Goal: Transaction & Acquisition: Purchase product/service

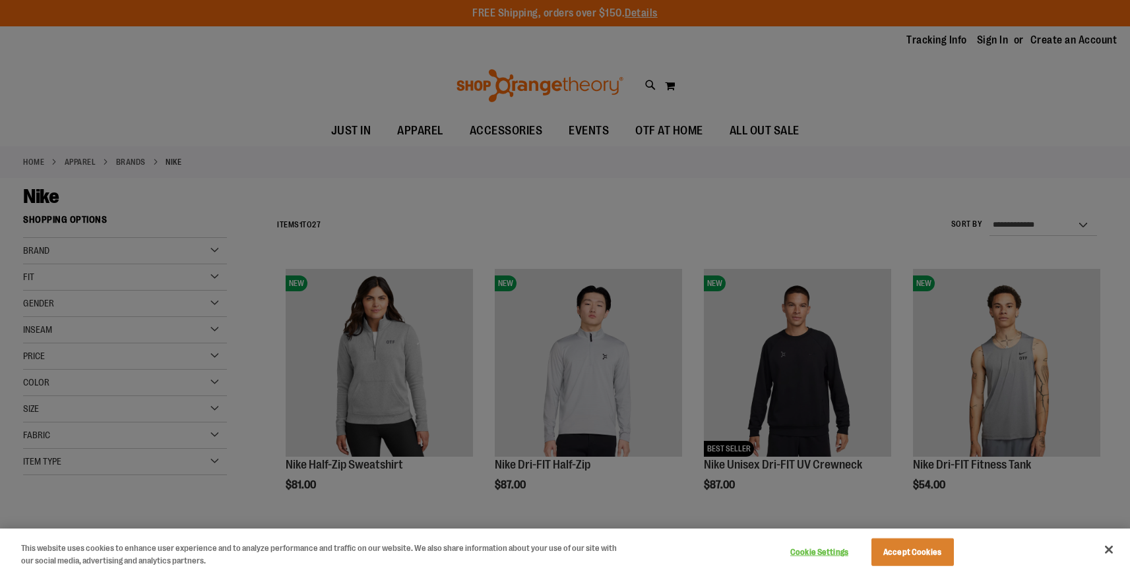
click at [987, 392] on div at bounding box center [565, 287] width 1130 height 574
click at [906, 558] on button "Accept Cookies" at bounding box center [912, 553] width 82 height 28
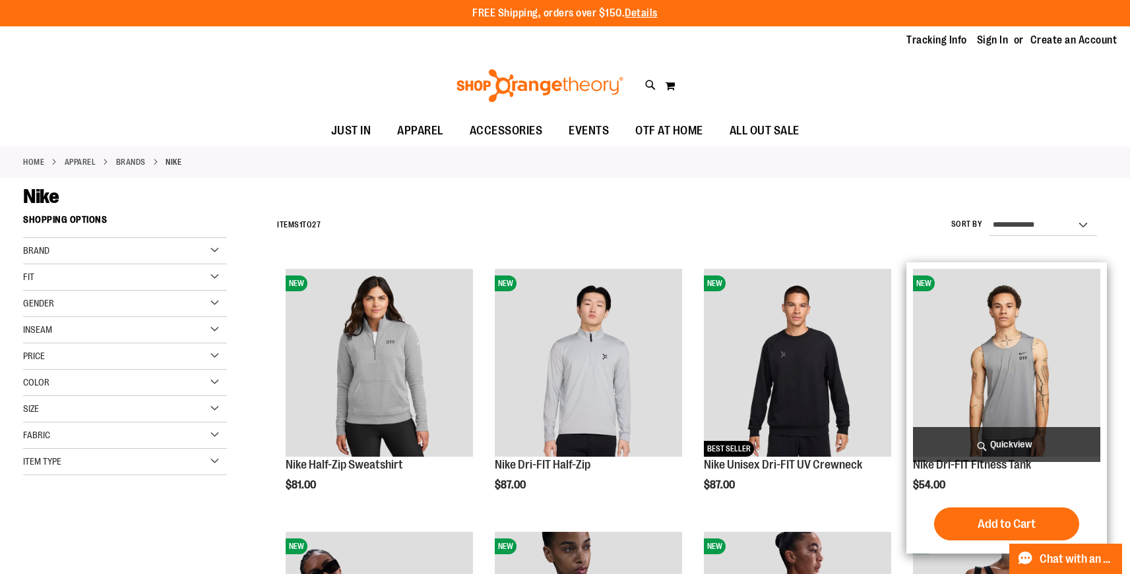
click at [1021, 362] on img "product" at bounding box center [1006, 362] width 187 height 187
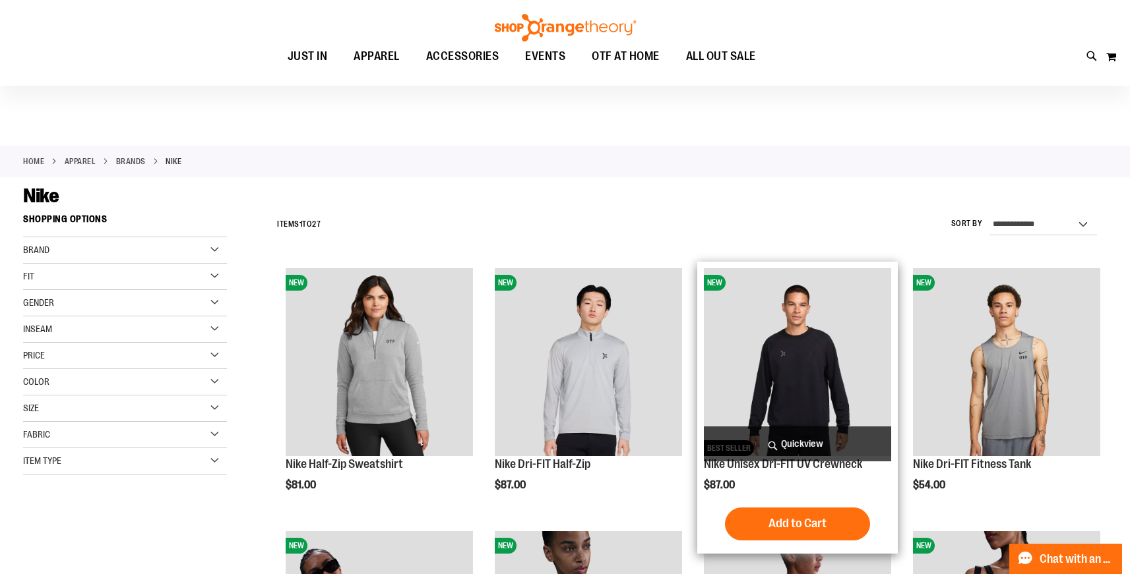
scroll to position [278, 0]
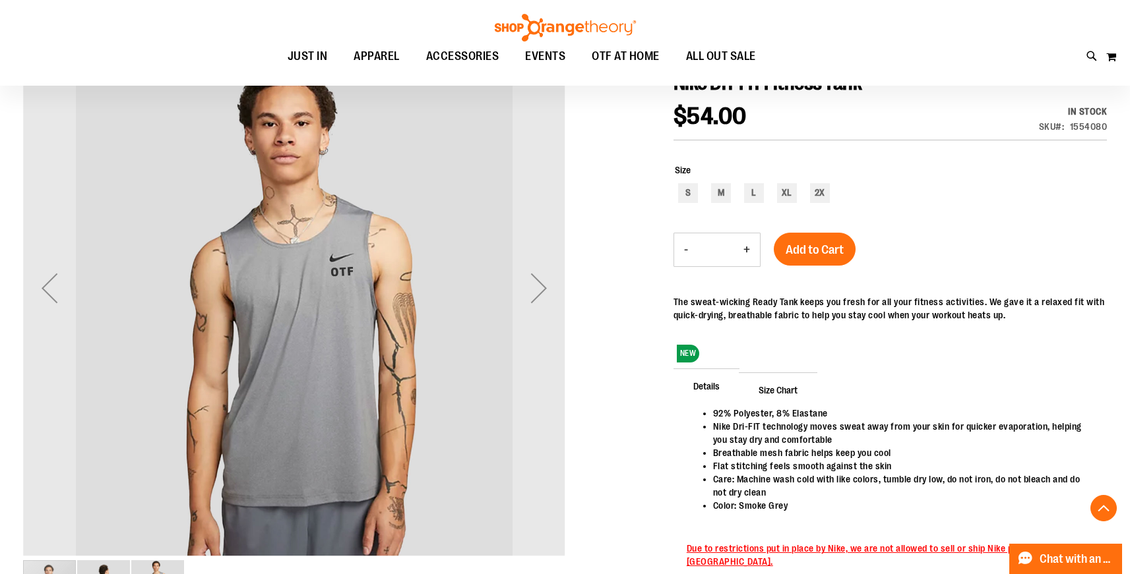
scroll to position [107, 0]
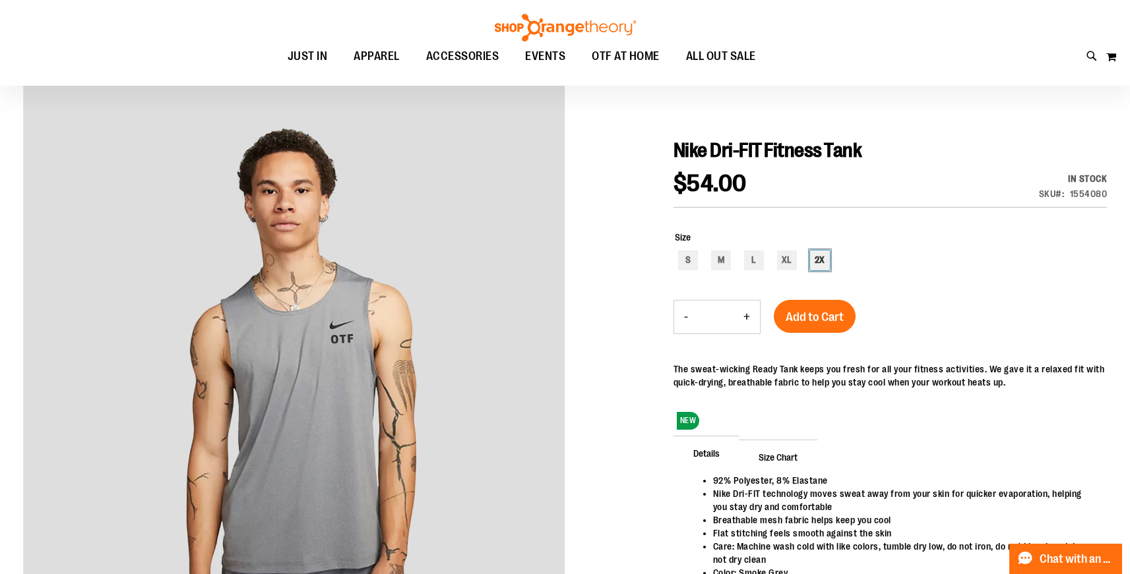
click at [818, 264] on div "2X" at bounding box center [820, 261] width 20 height 20
type input "***"
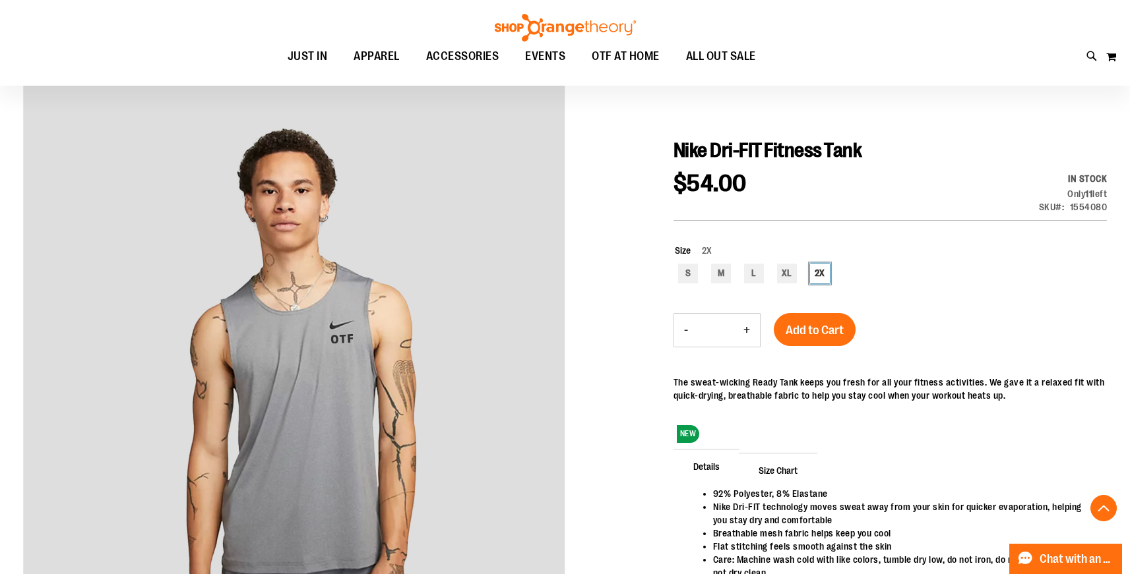
scroll to position [202, 0]
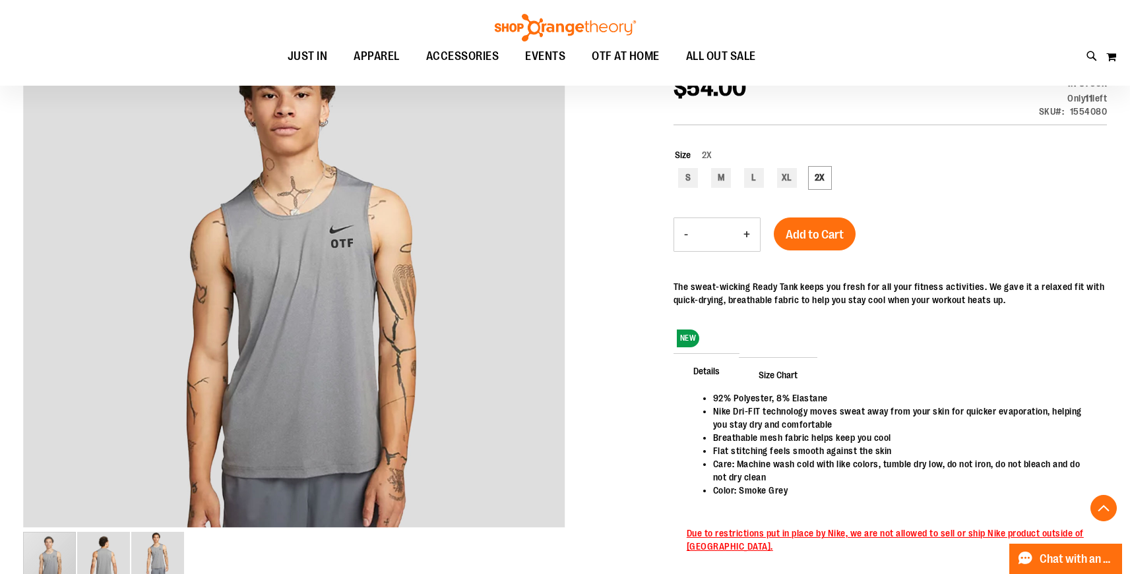
click at [797, 368] on span "Size Chart" at bounding box center [778, 374] width 78 height 34
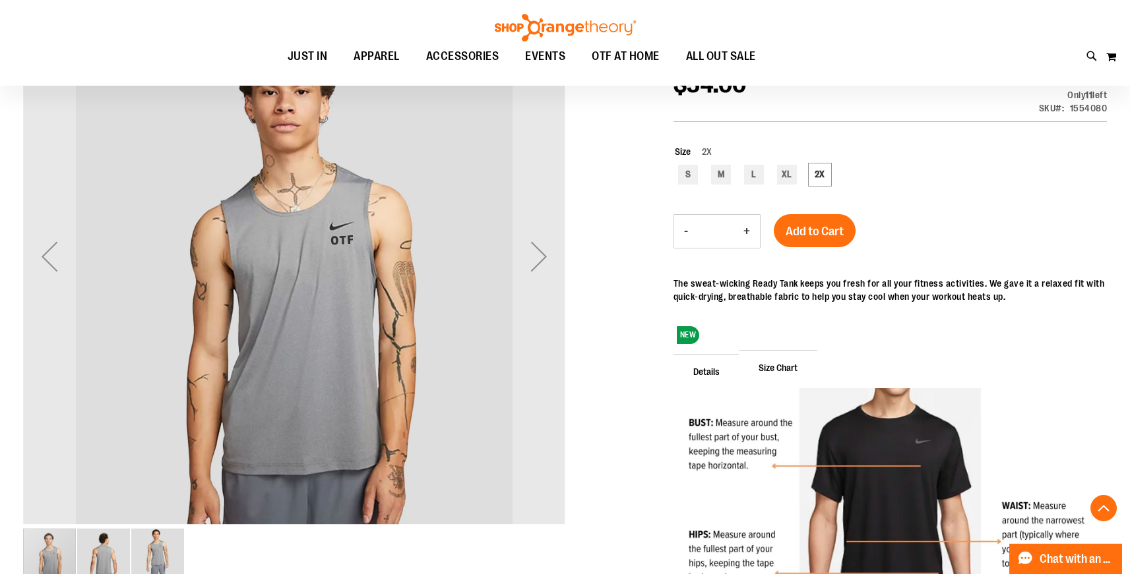
scroll to position [266, 0]
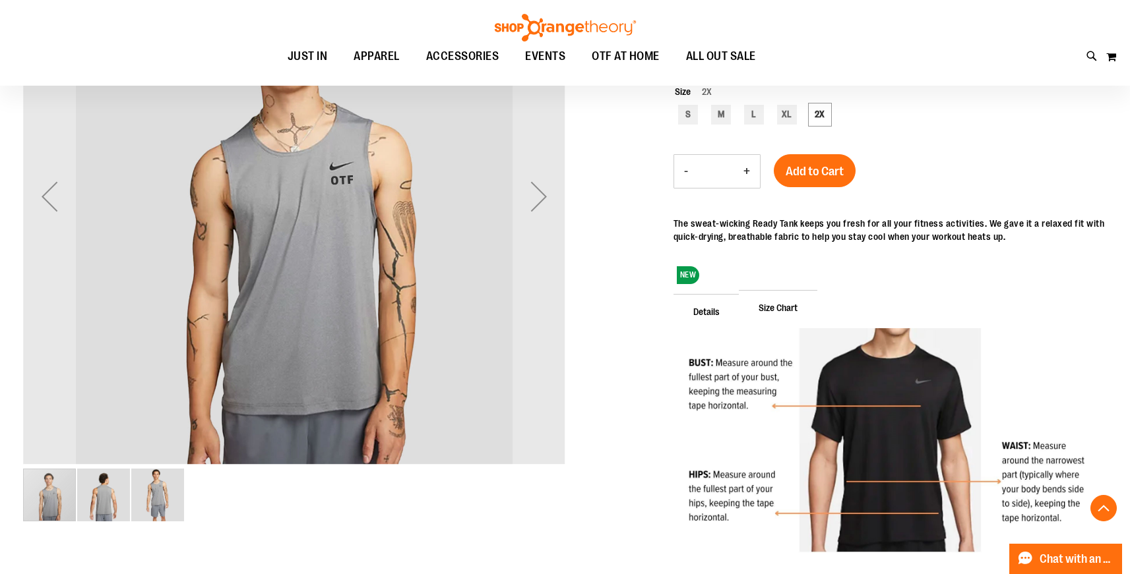
click at [88, 494] on img "image 2 of 3" at bounding box center [103, 495] width 53 height 53
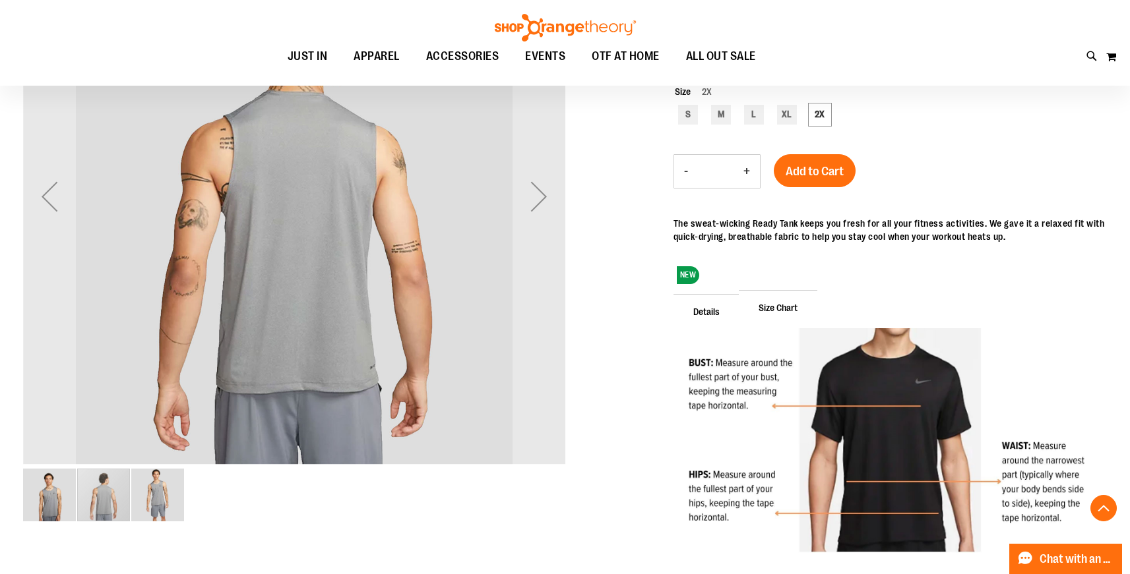
click at [177, 497] on img "image 3 of 3" at bounding box center [157, 495] width 53 height 53
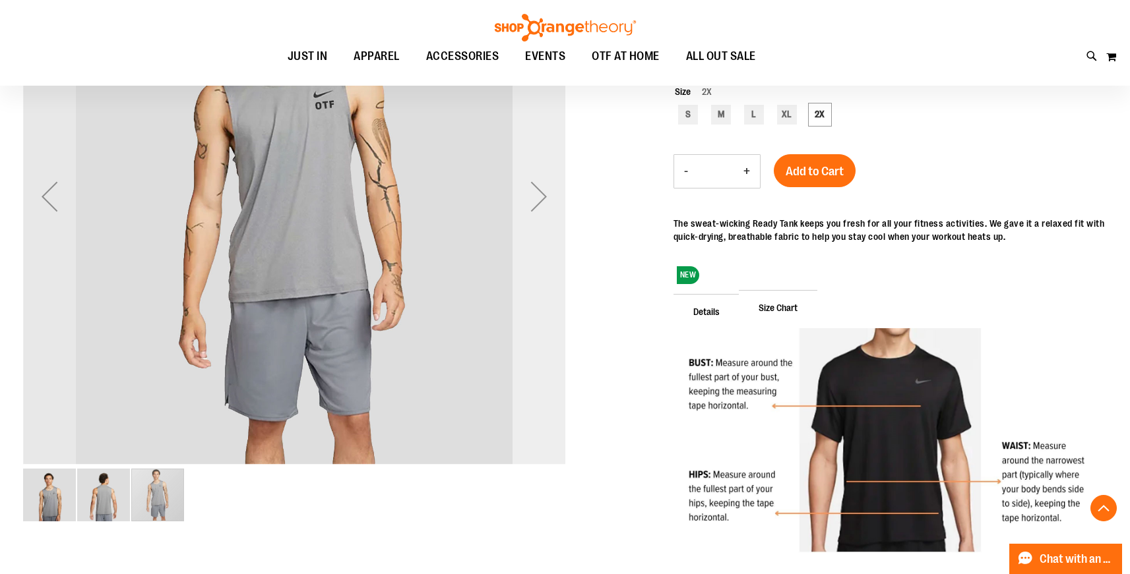
scroll to position [0, 0]
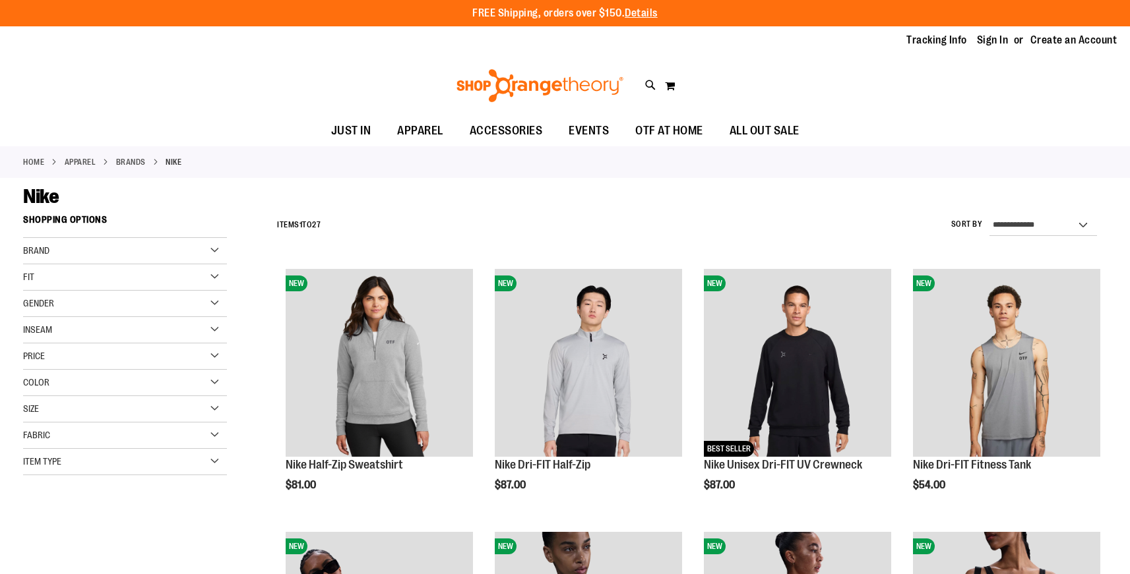
scroll to position [373, 0]
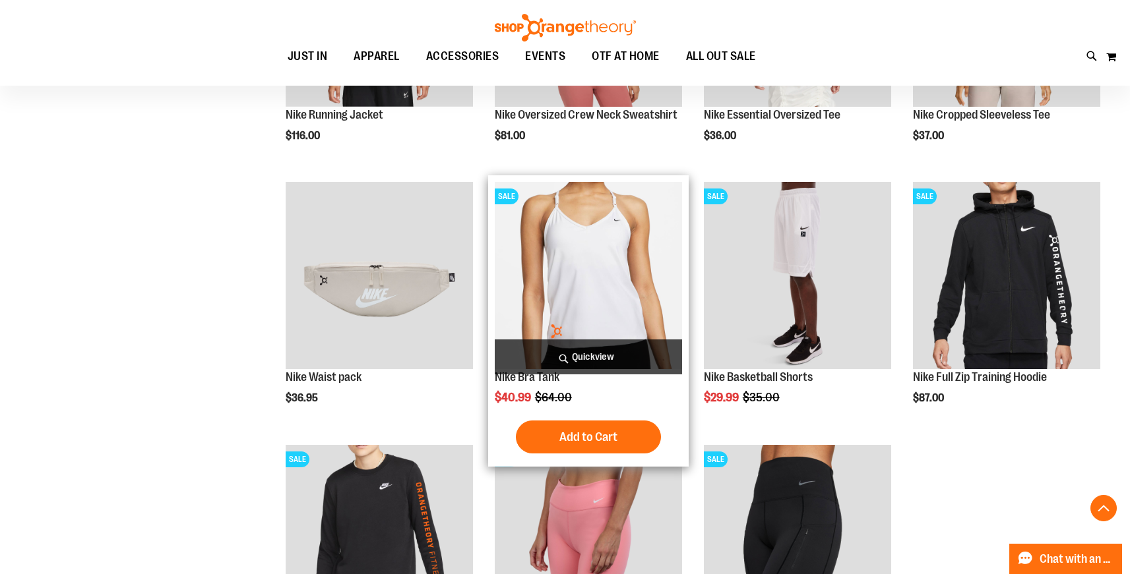
scroll to position [1265, 0]
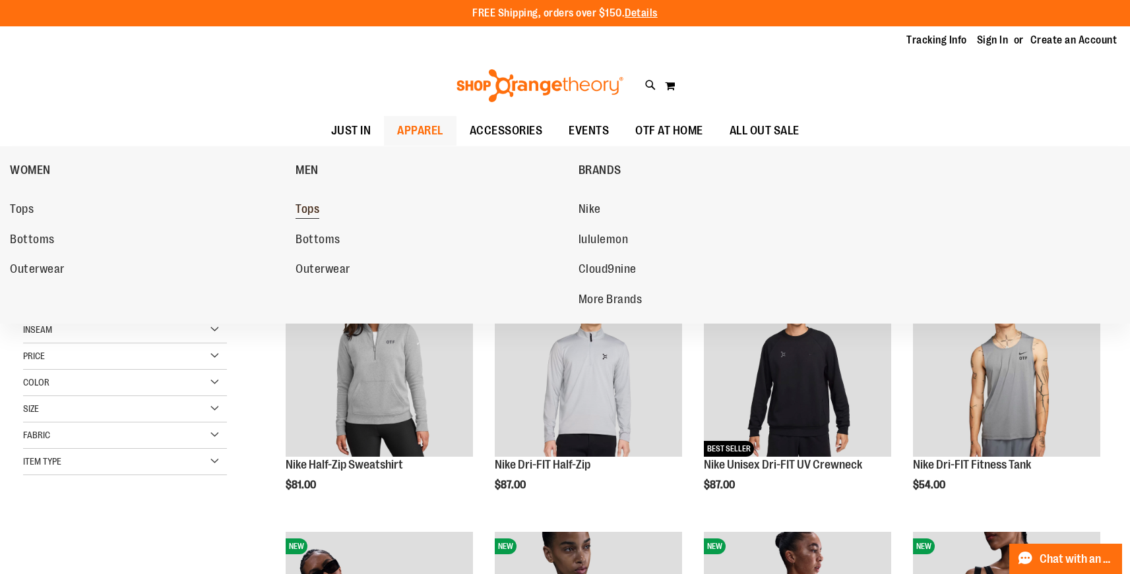
click at [309, 212] on span "Tops" at bounding box center [307, 210] width 24 height 16
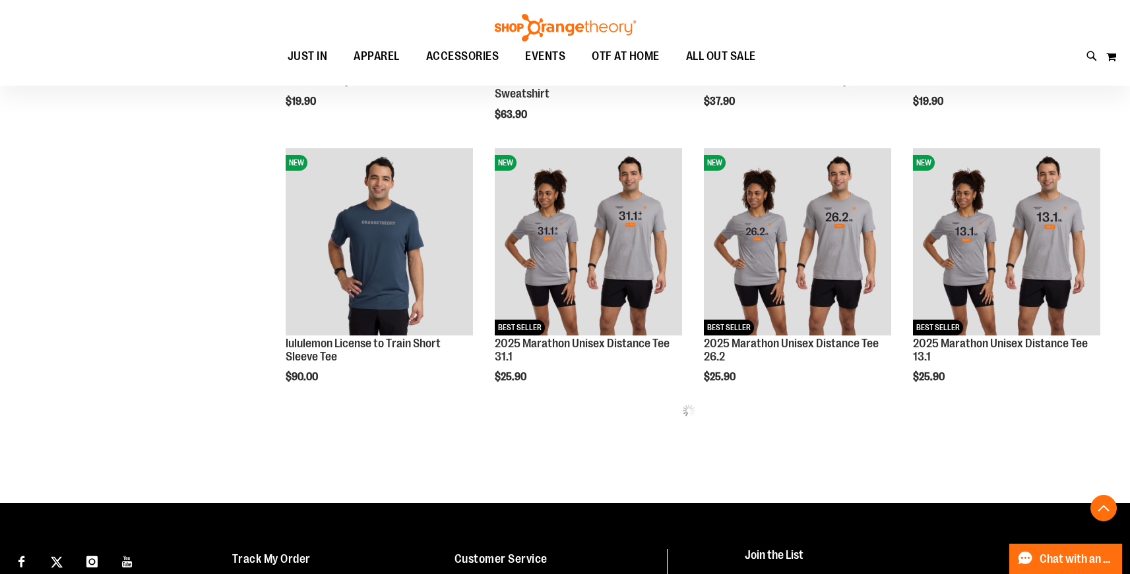
scroll to position [655, 0]
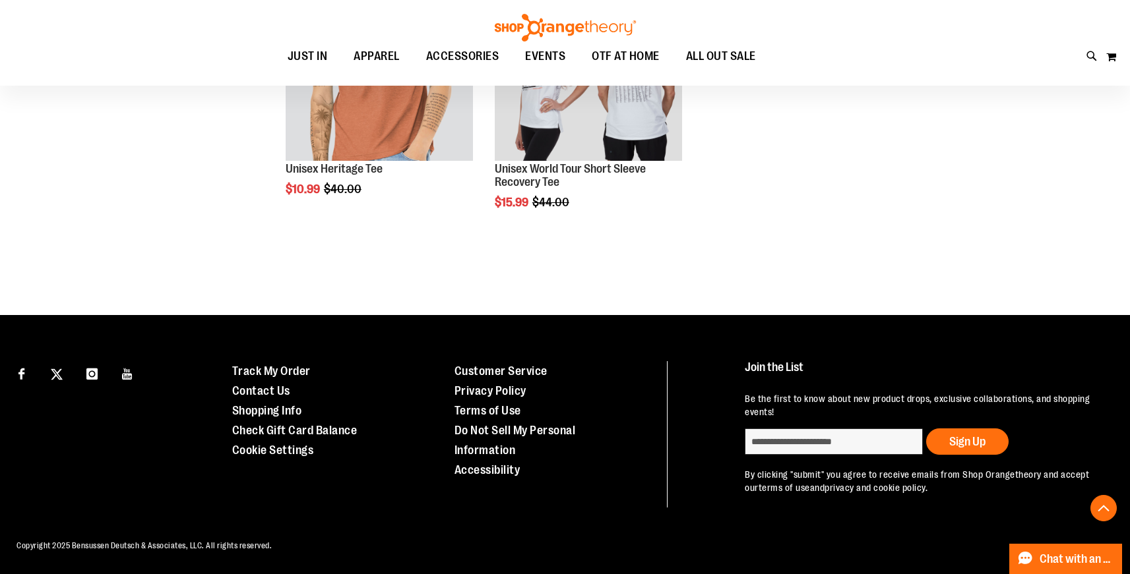
scroll to position [2135, 0]
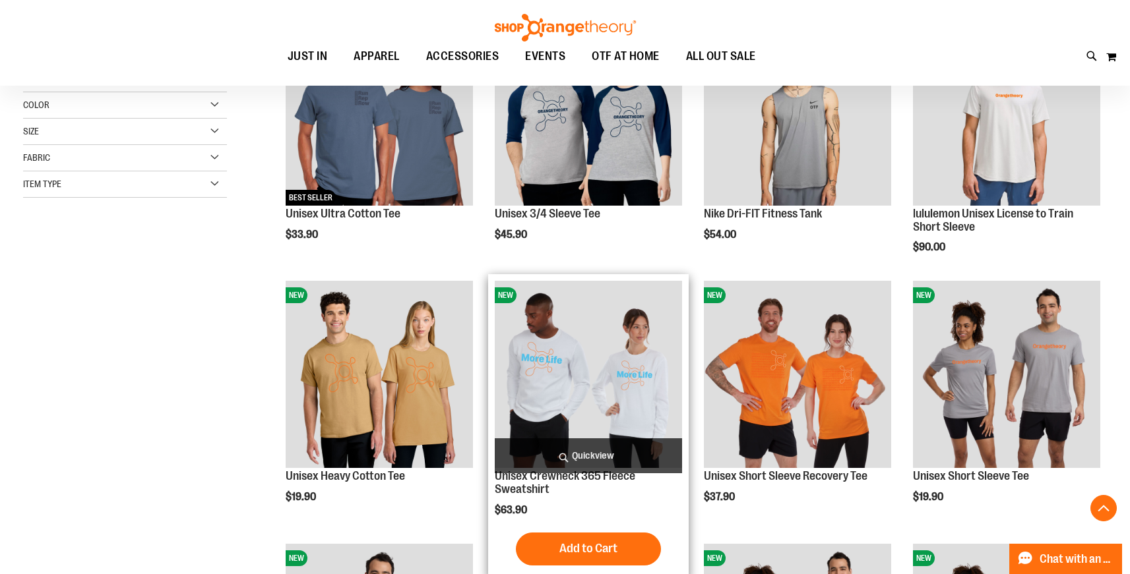
scroll to position [183, 0]
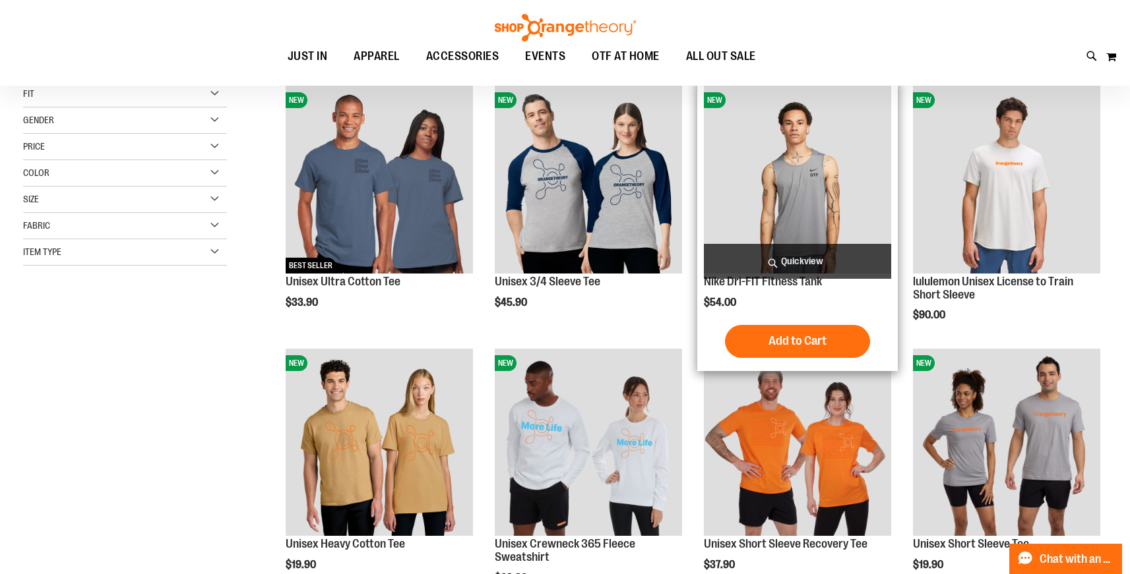
click at [779, 173] on img "product" at bounding box center [797, 179] width 187 height 187
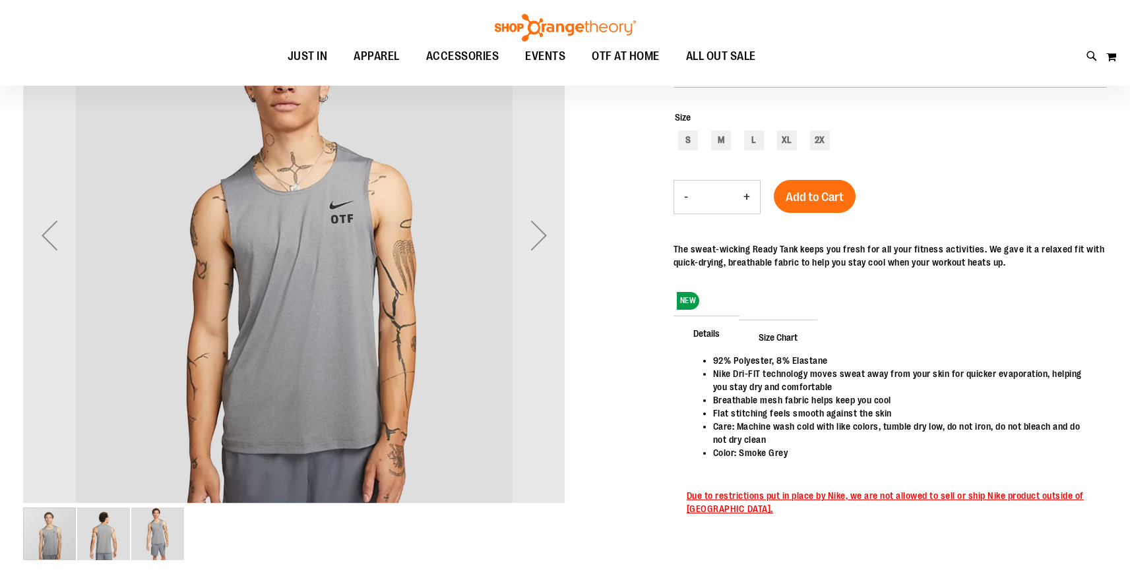
scroll to position [294, 0]
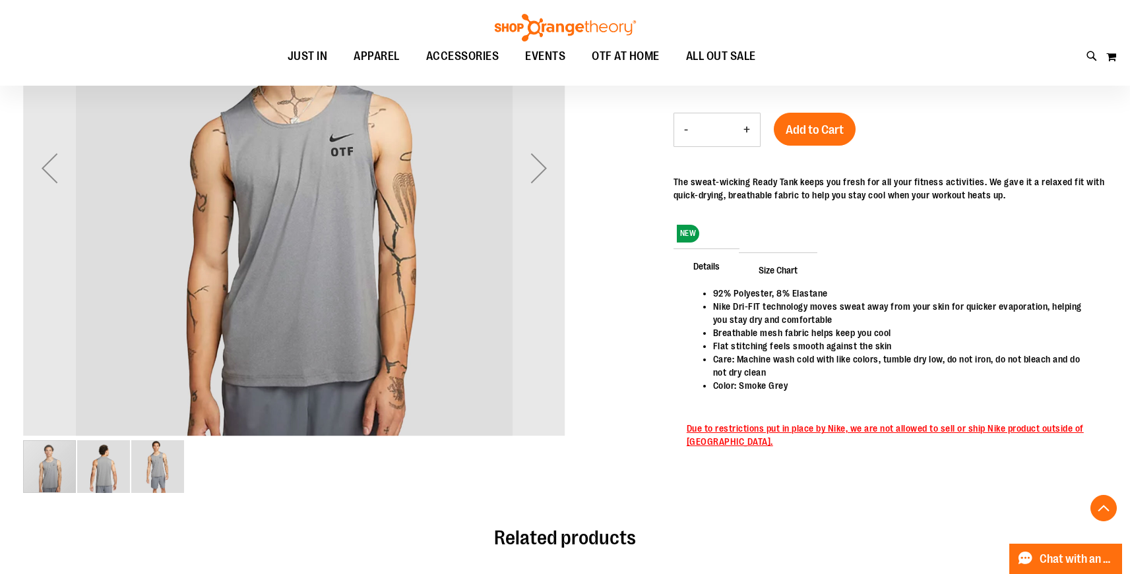
click at [140, 475] on img "image 3 of 3" at bounding box center [157, 467] width 53 height 53
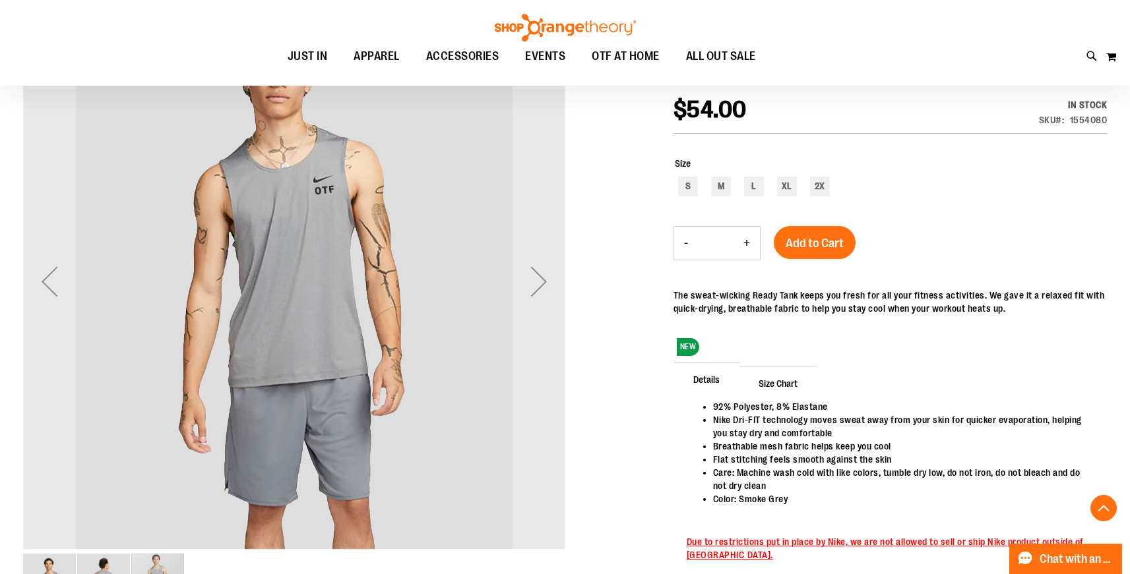
scroll to position [249, 0]
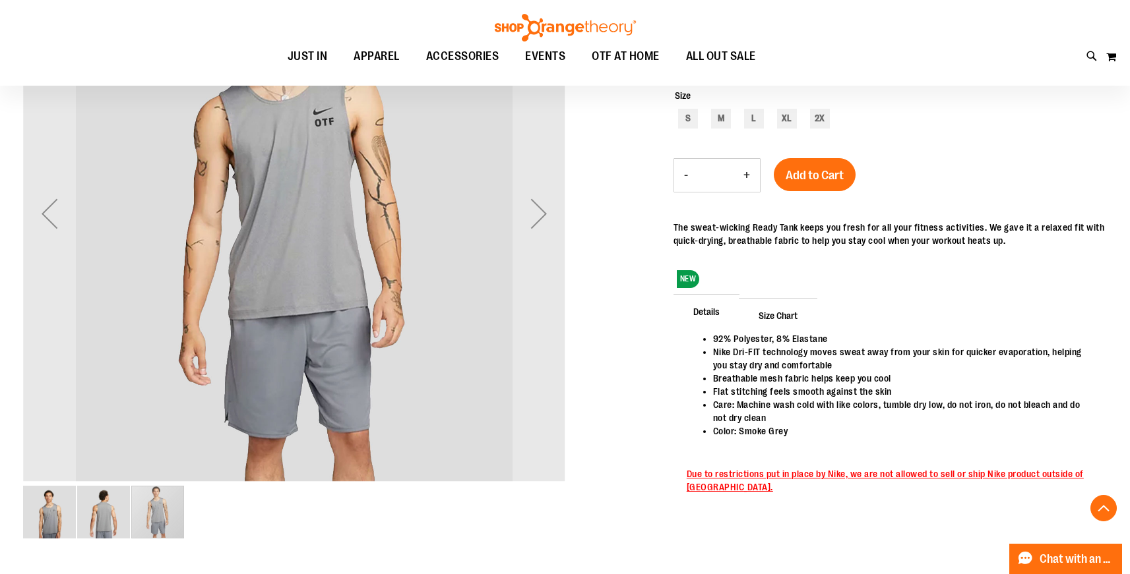
click at [80, 508] on img "image 2 of 3" at bounding box center [103, 512] width 53 height 53
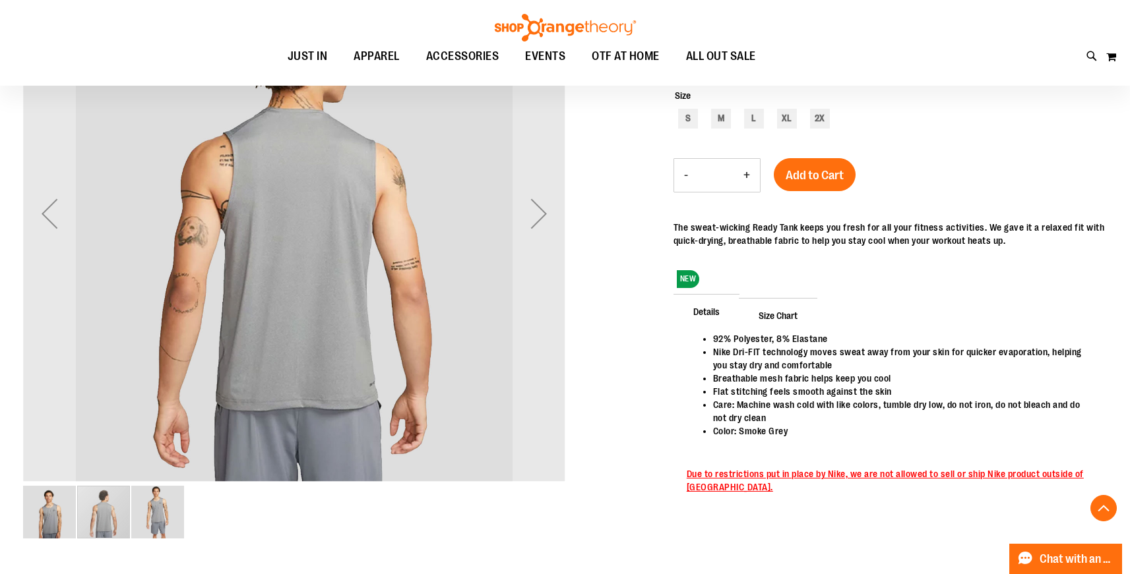
click at [29, 533] on img "image 1 of 3" at bounding box center [49, 512] width 53 height 53
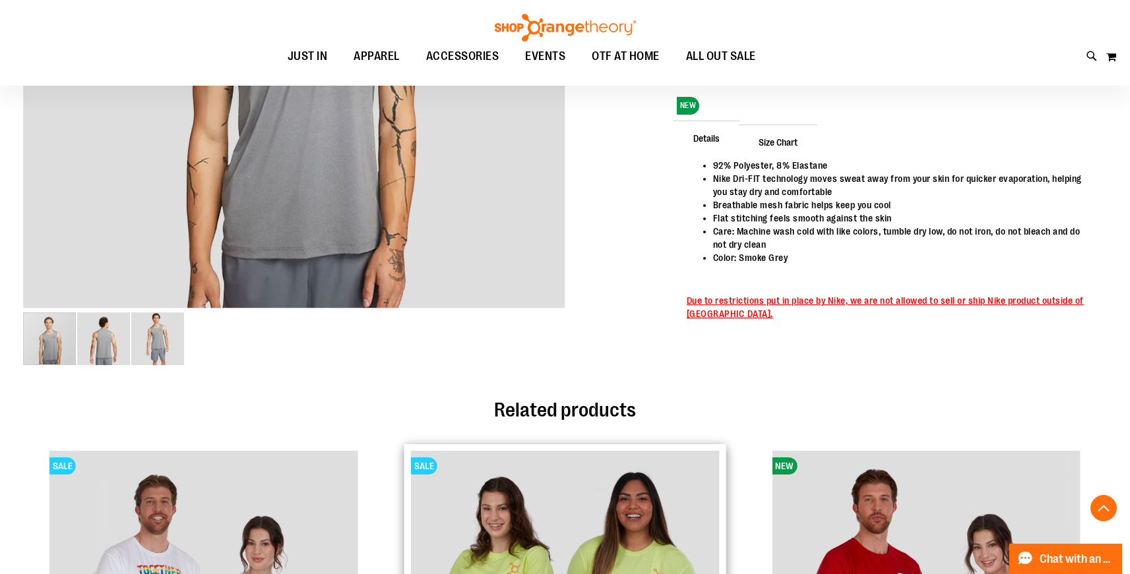
scroll to position [0, 0]
